Goal: Task Accomplishment & Management: Manage account settings

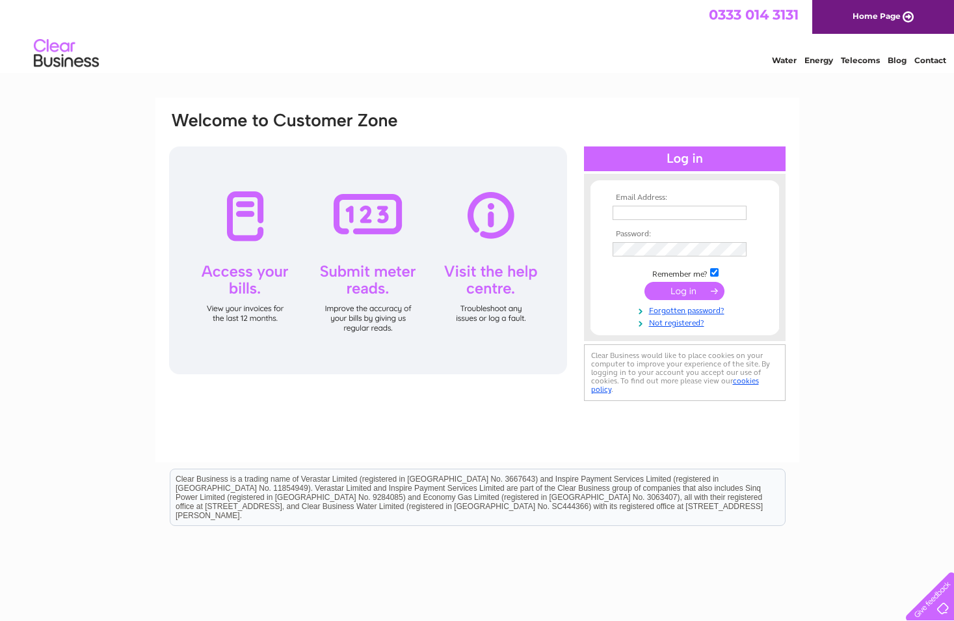
type input "margaret.henderson@scottishfishermen.co.uk"
click at [683, 289] on input "submit" at bounding box center [685, 291] width 80 height 18
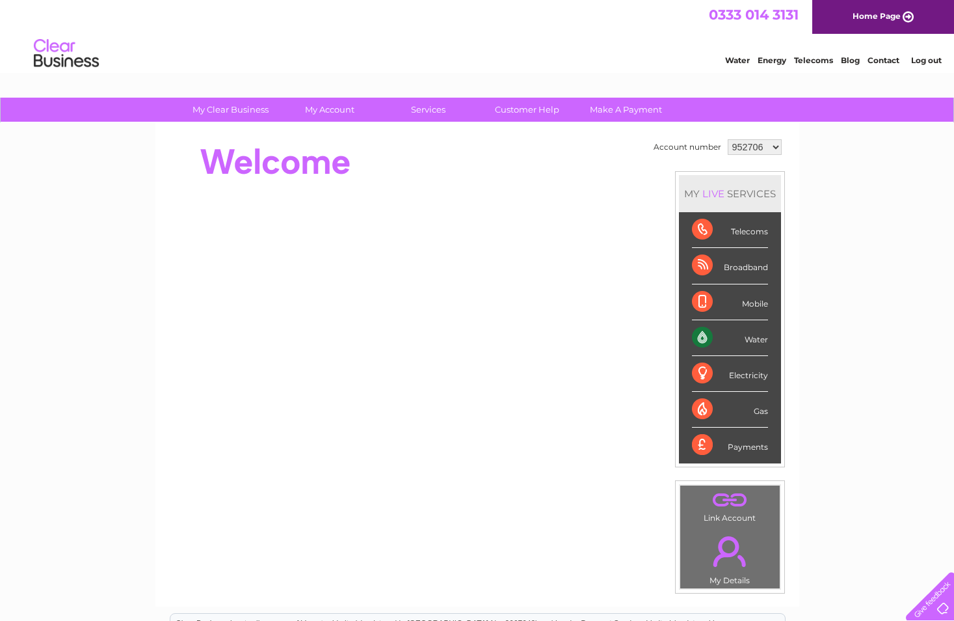
click at [774, 146] on select "952706 960587 1119909" at bounding box center [755, 147] width 54 height 16
select select "1119909"
click at [728, 139] on select "952706 960587 1119909" at bounding box center [755, 147] width 54 height 16
click at [343, 105] on link "My Account" at bounding box center [329, 110] width 107 height 24
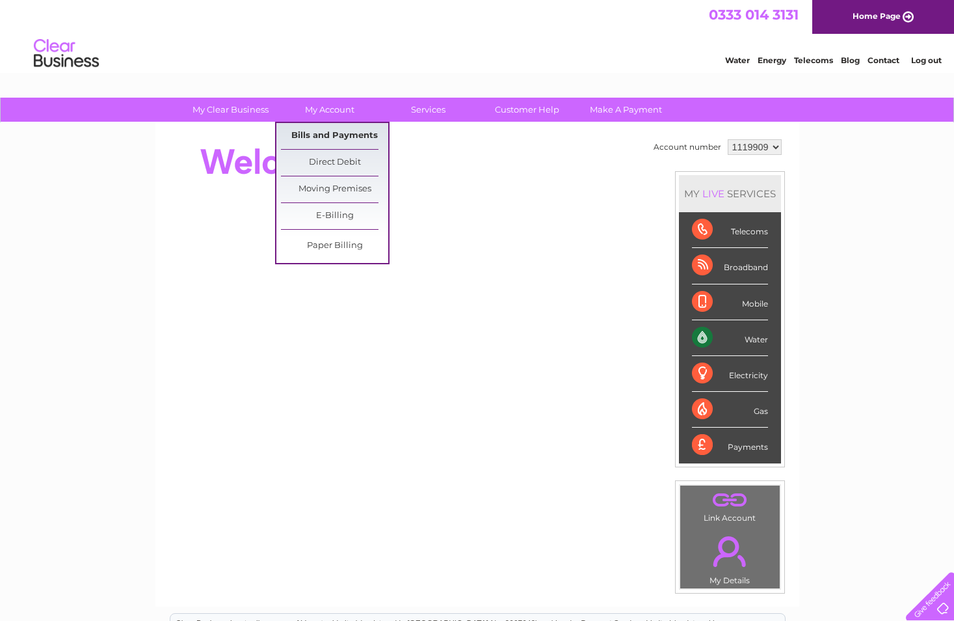
click at [329, 137] on link "Bills and Payments" at bounding box center [334, 136] width 107 height 26
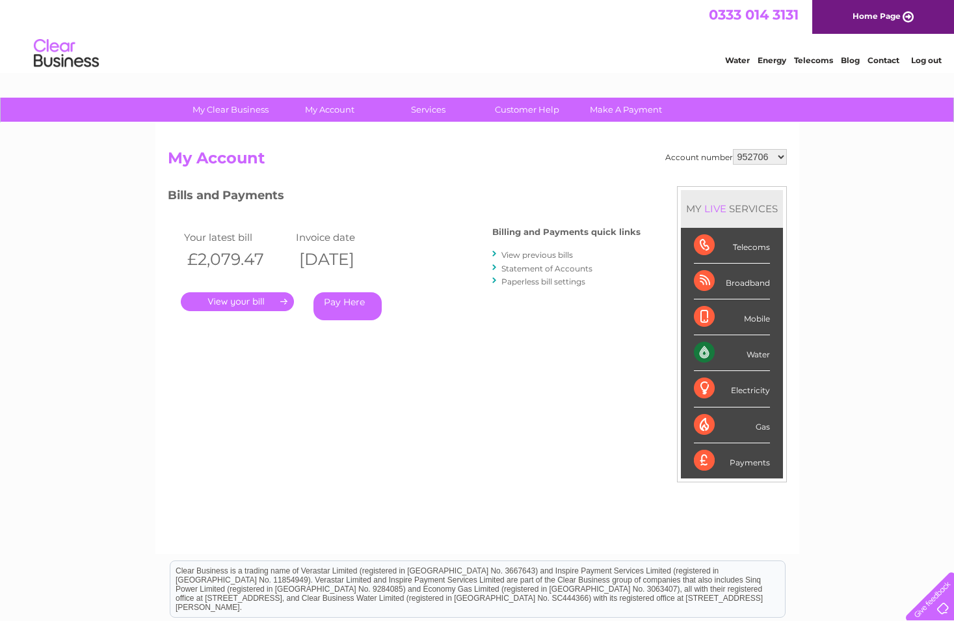
click at [786, 155] on select "952706 960587 1119909" at bounding box center [760, 157] width 54 height 16
select select "1119909"
click at [734, 149] on select "952706 960587 1119909" at bounding box center [760, 157] width 54 height 16
click at [268, 297] on link "." at bounding box center [237, 301] width 113 height 19
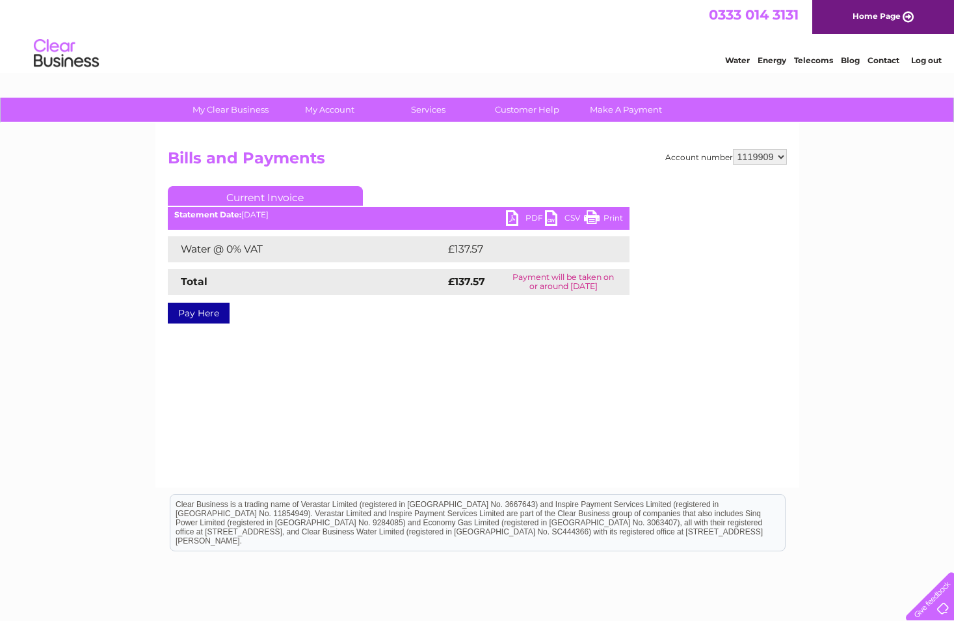
click at [512, 213] on link "PDF" at bounding box center [525, 219] width 39 height 19
